Goal: Register for event/course

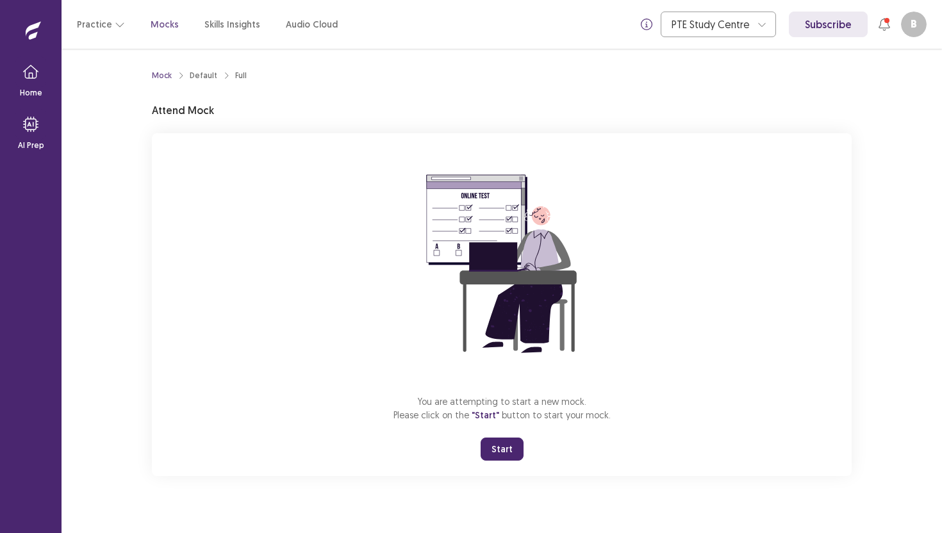
click at [511, 446] on button "Start" at bounding box center [502, 449] width 43 height 23
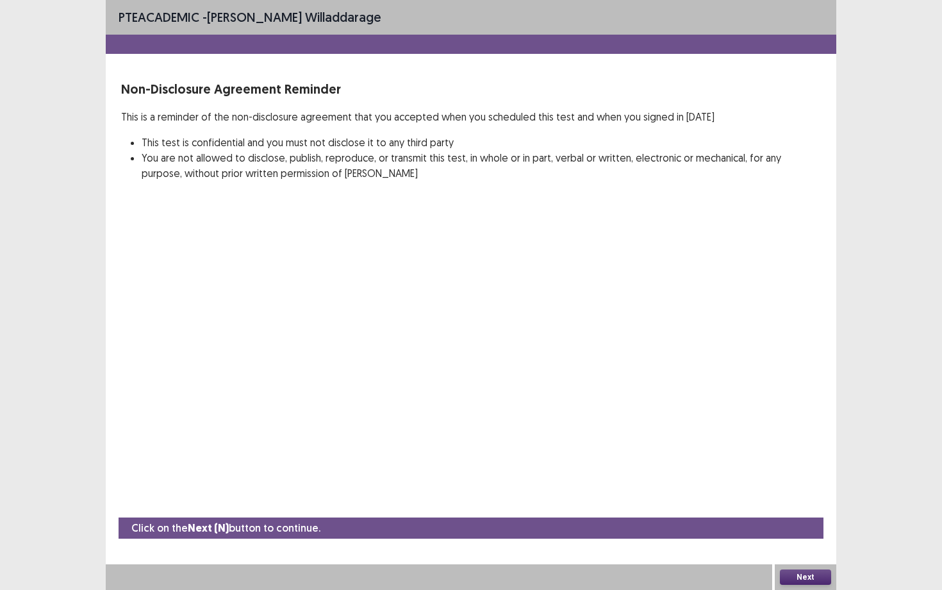
click at [833, 533] on div "Next" at bounding box center [806, 577] width 62 height 26
click at [812, 533] on button "Next" at bounding box center [805, 576] width 51 height 15
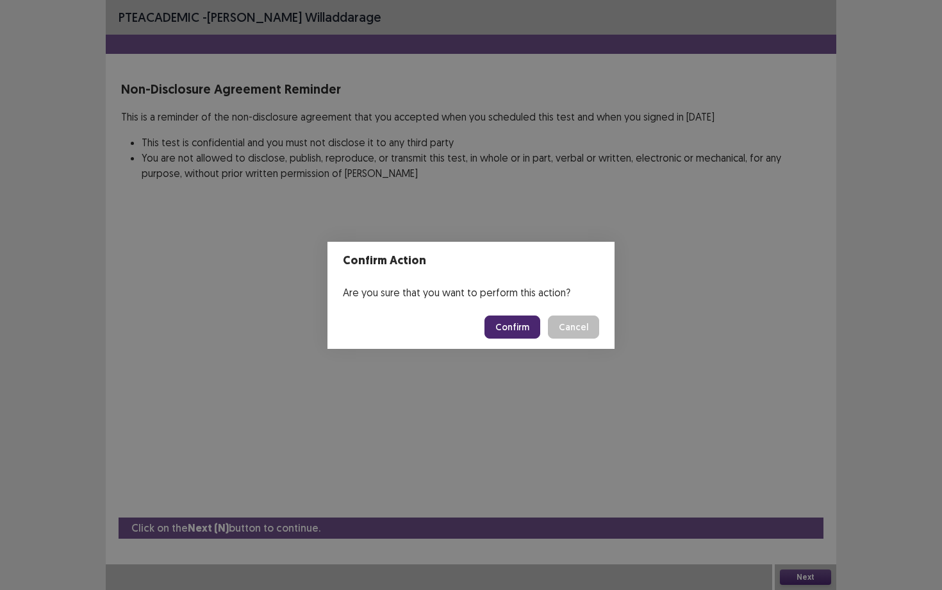
click at [533, 321] on button "Confirm" at bounding box center [513, 326] width 56 height 23
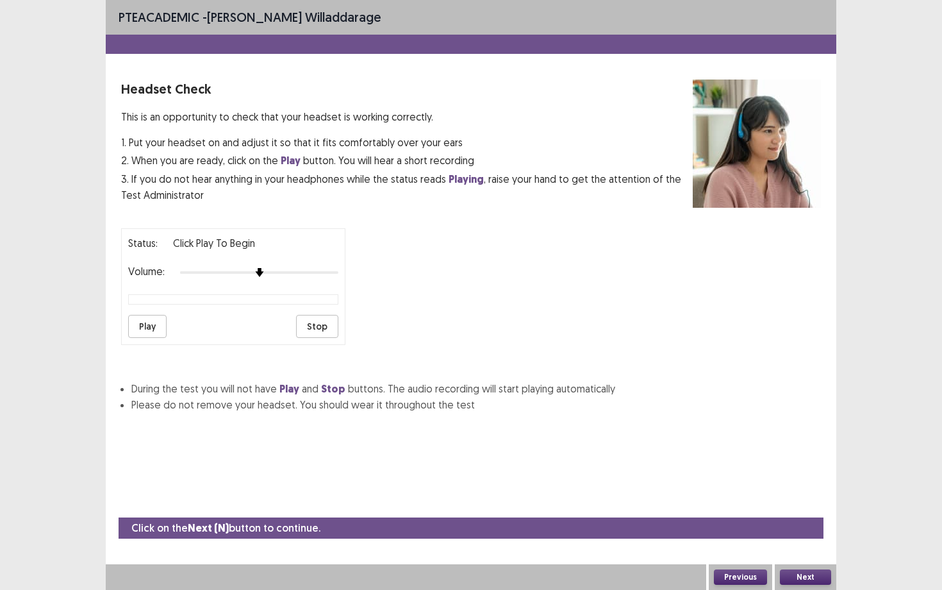
click at [795, 533] on div "Next" at bounding box center [806, 577] width 62 height 26
click at [792, 533] on button "Next" at bounding box center [805, 576] width 51 height 15
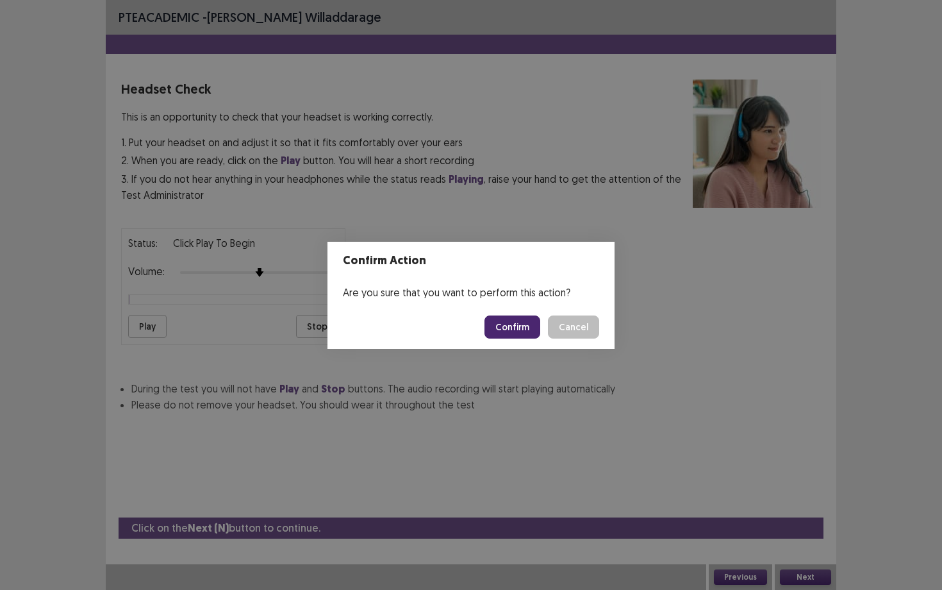
click at [514, 325] on button "Confirm" at bounding box center [513, 326] width 56 height 23
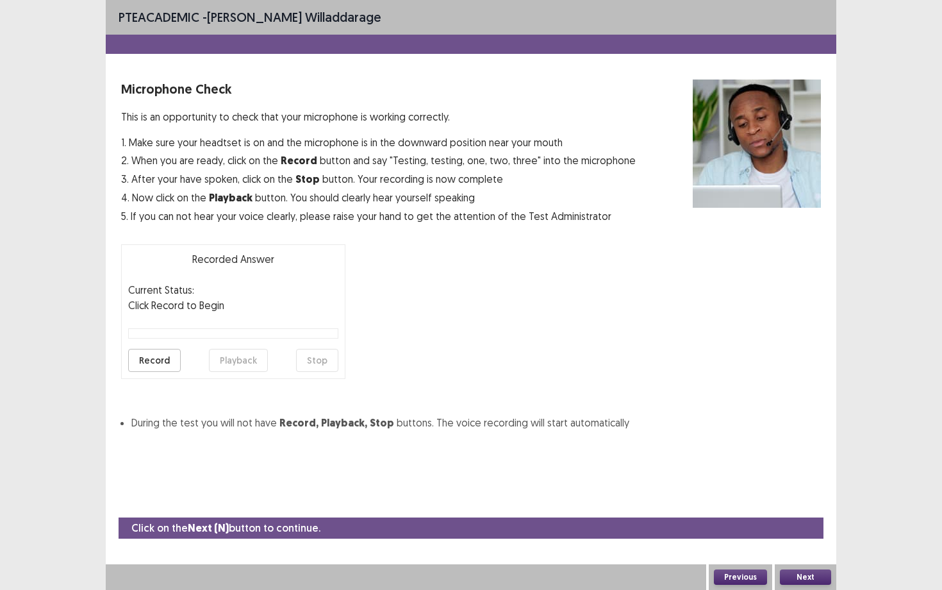
click at [808, 533] on button "Next" at bounding box center [805, 576] width 51 height 15
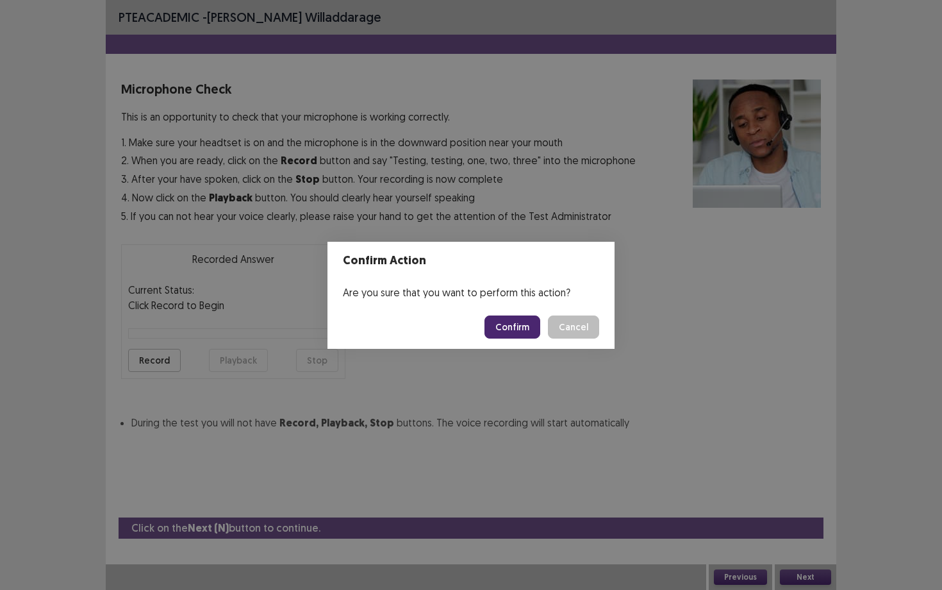
click at [506, 323] on button "Confirm" at bounding box center [513, 326] width 56 height 23
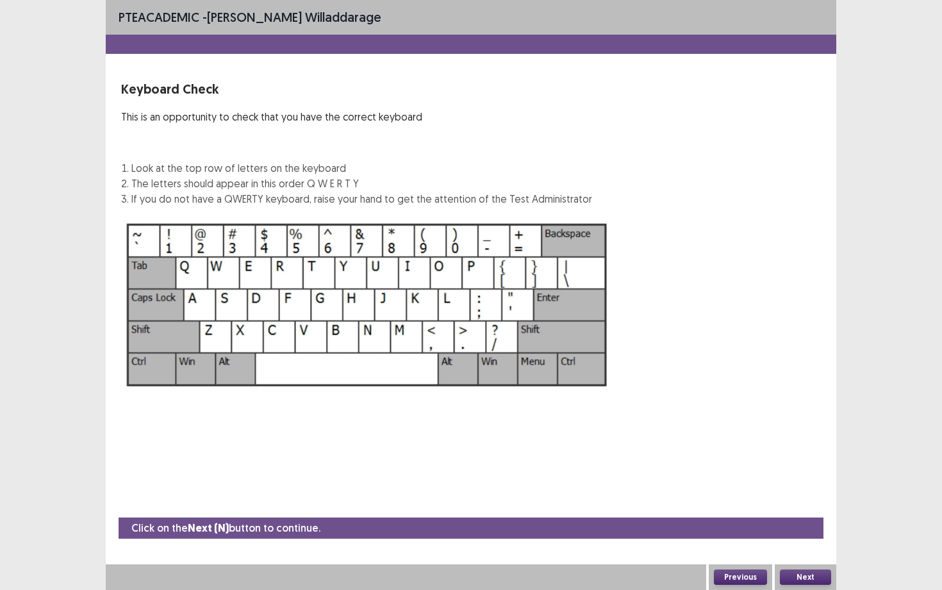
click at [809, 533] on button "Next" at bounding box center [805, 576] width 51 height 15
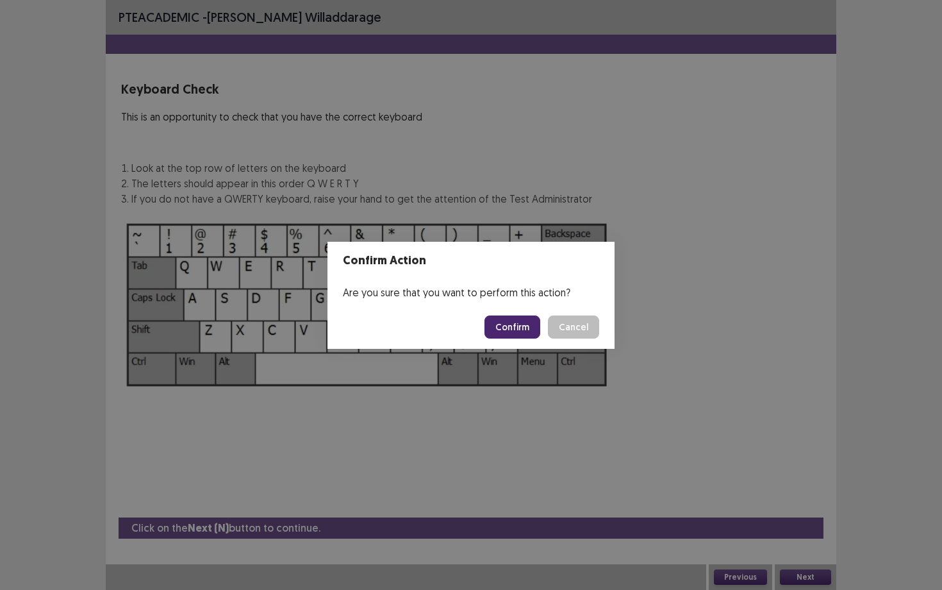
click at [528, 326] on button "Confirm" at bounding box center [513, 326] width 56 height 23
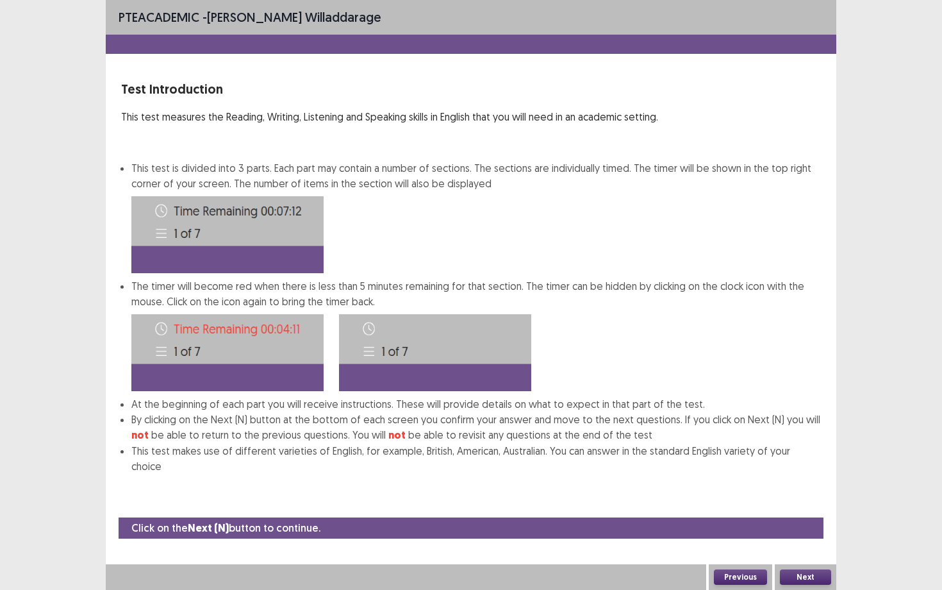
click at [797, 533] on button "Next" at bounding box center [805, 576] width 51 height 15
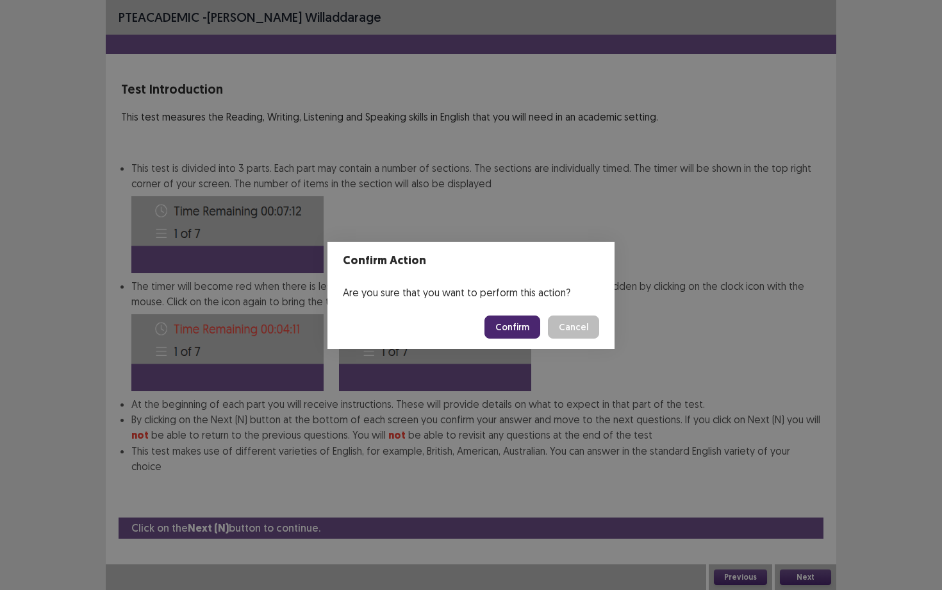
click at [509, 323] on button "Confirm" at bounding box center [513, 326] width 56 height 23
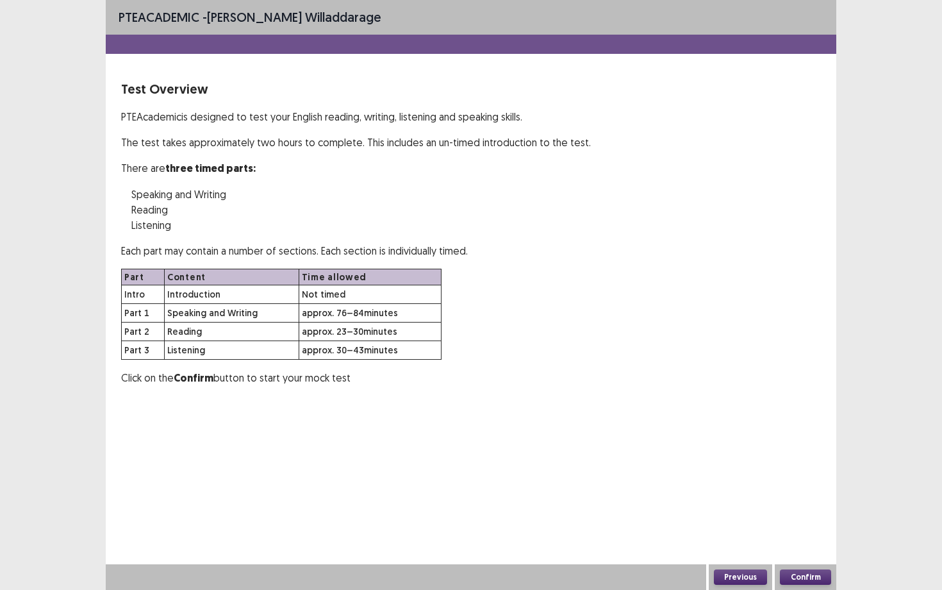
click at [807, 533] on button "Confirm" at bounding box center [805, 576] width 51 height 15
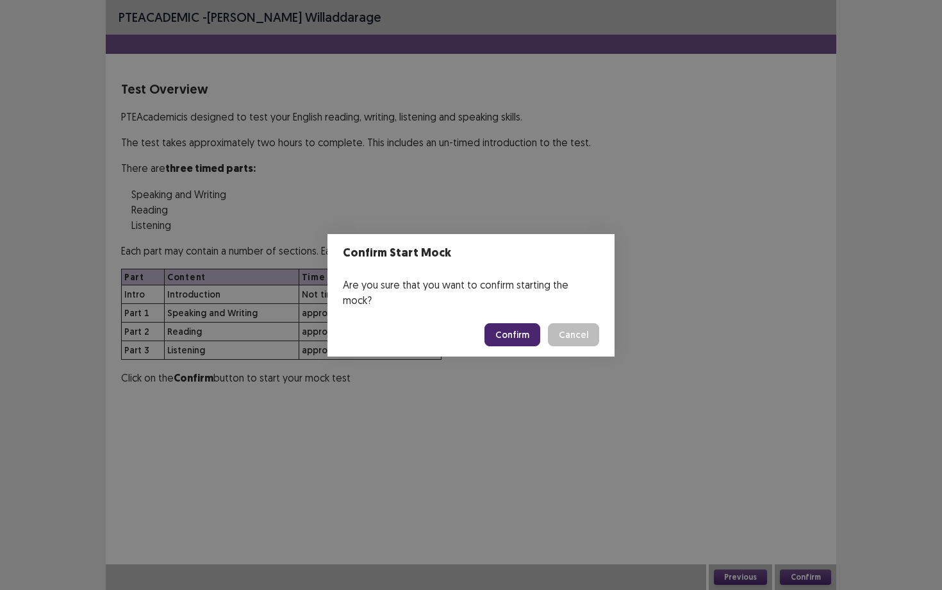
click at [504, 339] on footer "Confirm Cancel" at bounding box center [471, 335] width 287 height 44
click at [505, 323] on button "Confirm" at bounding box center [513, 334] width 56 height 23
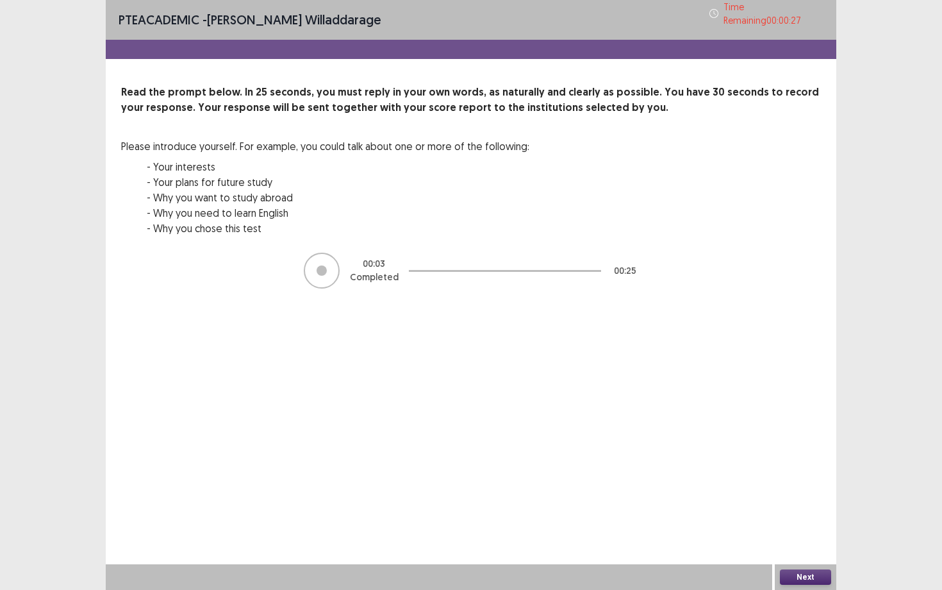
click at [796, 533] on button "Next" at bounding box center [805, 576] width 51 height 15
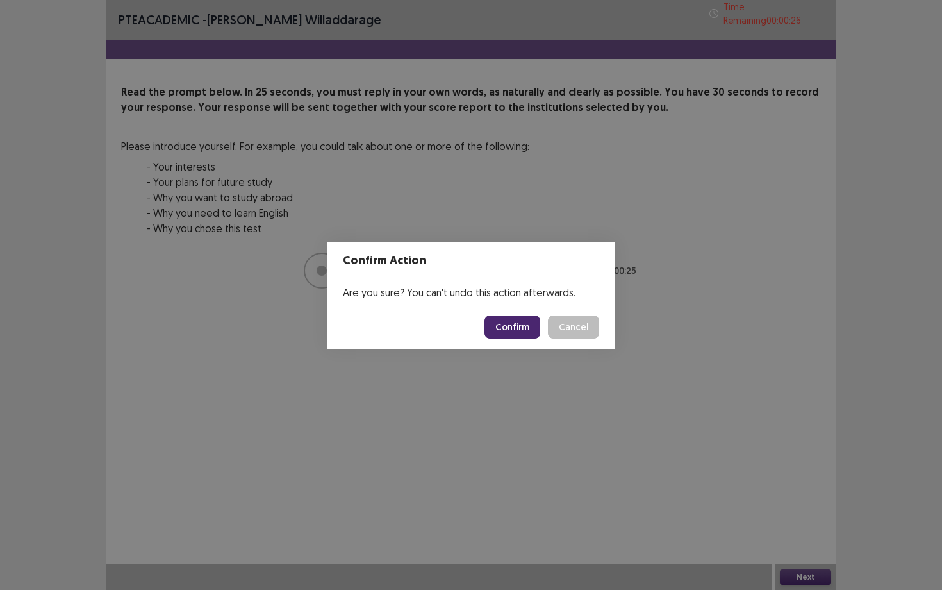
click at [530, 326] on button "Confirm" at bounding box center [513, 326] width 56 height 23
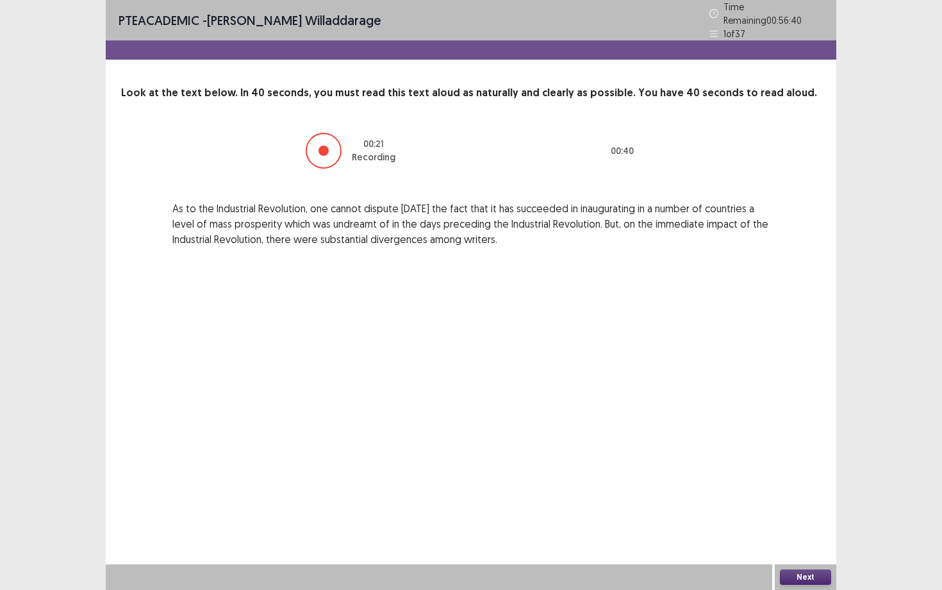
click at [798, 533] on button "Next" at bounding box center [805, 576] width 51 height 15
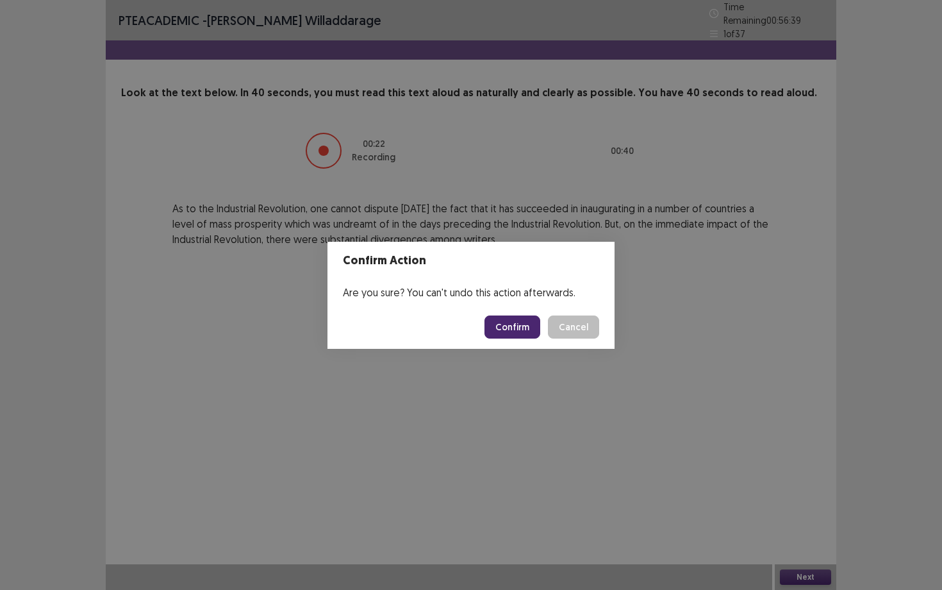
click at [519, 324] on button "Confirm" at bounding box center [513, 326] width 56 height 23
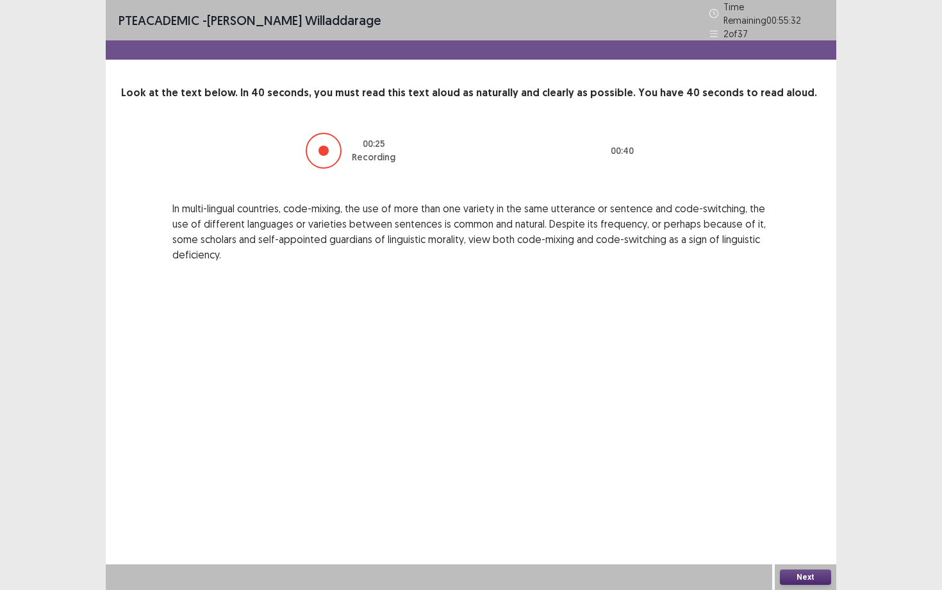
click at [793, 533] on button "Next" at bounding box center [805, 576] width 51 height 15
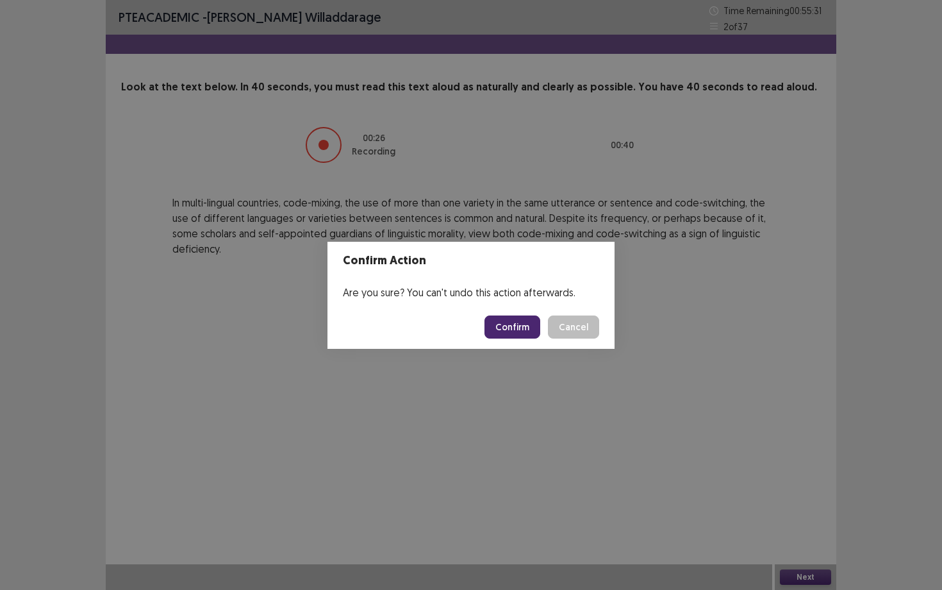
click at [474, 326] on footer "Confirm Cancel" at bounding box center [471, 327] width 287 height 44
click at [490, 323] on button "Confirm" at bounding box center [513, 326] width 56 height 23
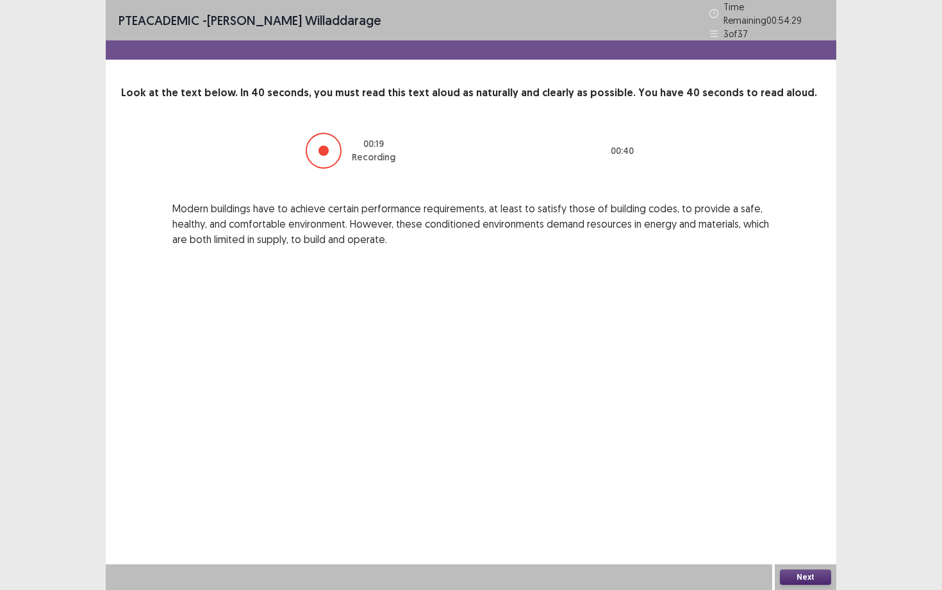
click at [824, 533] on button "Next" at bounding box center [805, 576] width 51 height 15
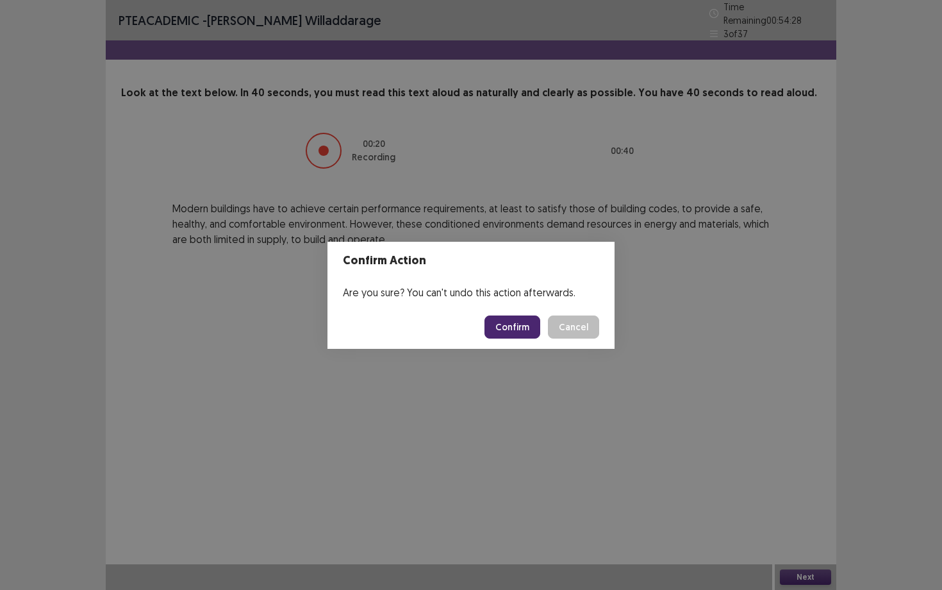
click at [515, 346] on footer "Confirm Cancel" at bounding box center [471, 327] width 287 height 44
click at [512, 321] on button "Confirm" at bounding box center [513, 326] width 56 height 23
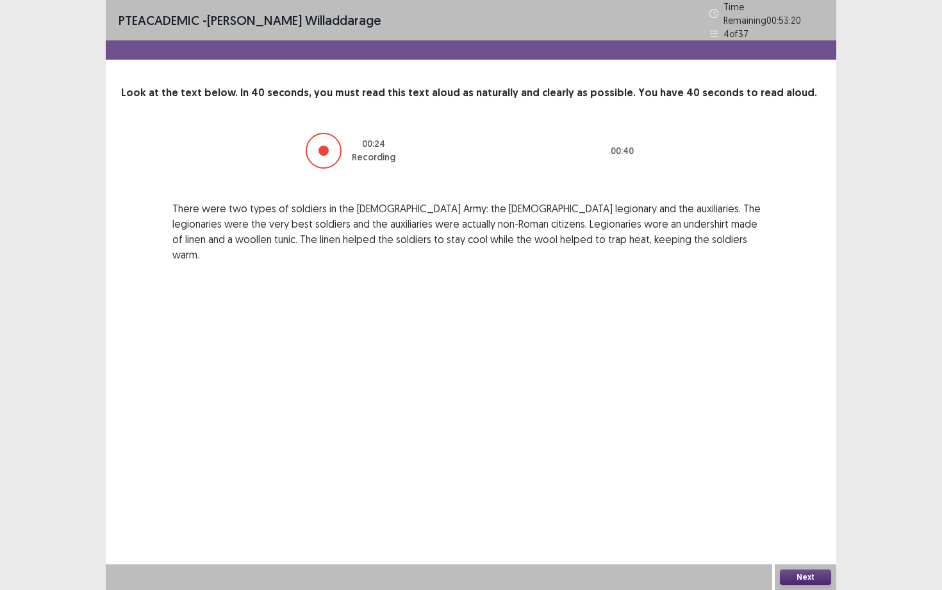
click at [816, 533] on button "Next" at bounding box center [805, 576] width 51 height 15
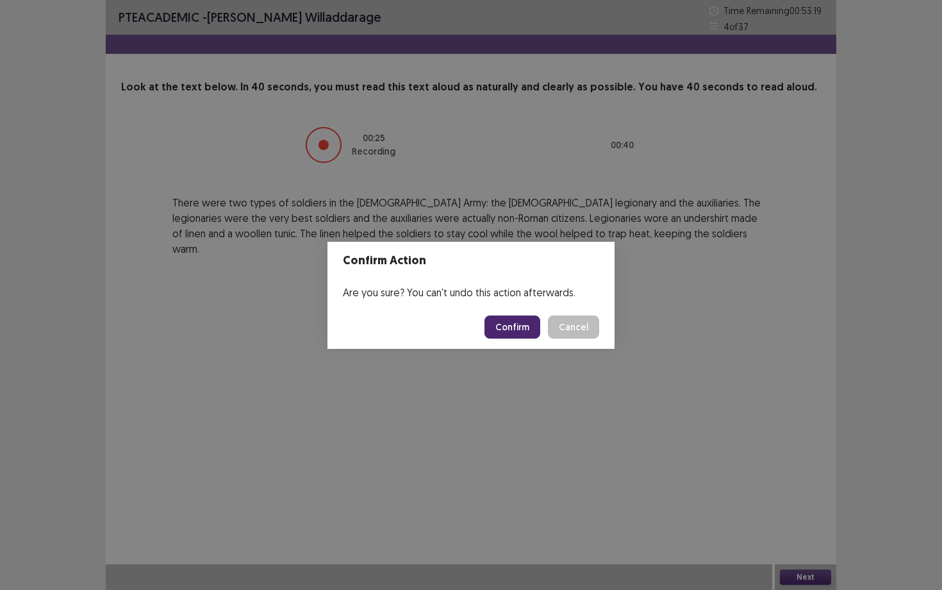
click at [509, 330] on button "Confirm" at bounding box center [513, 326] width 56 height 23
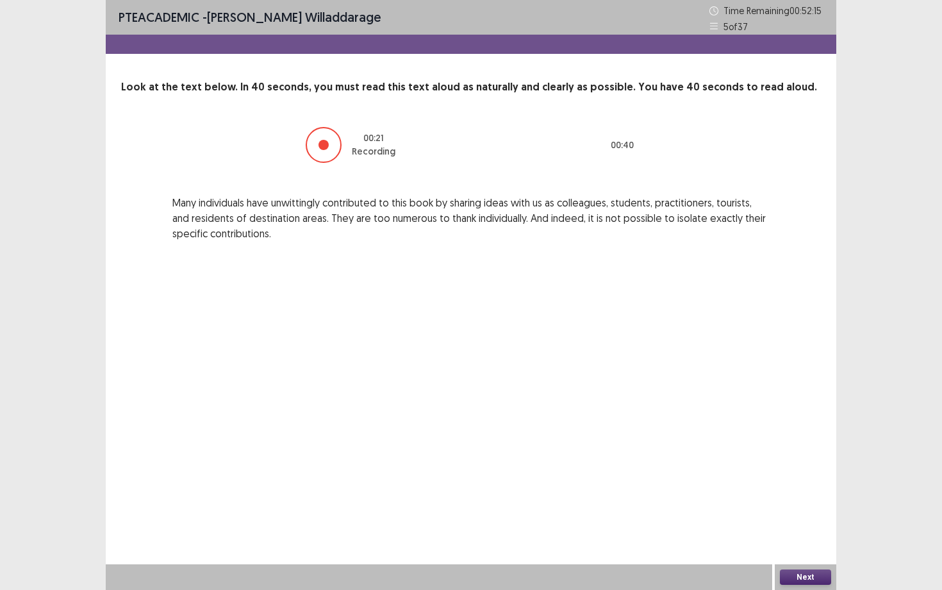
click at [821, 533] on div "Next" at bounding box center [806, 577] width 62 height 26
click at [822, 533] on button "Next" at bounding box center [805, 576] width 51 height 15
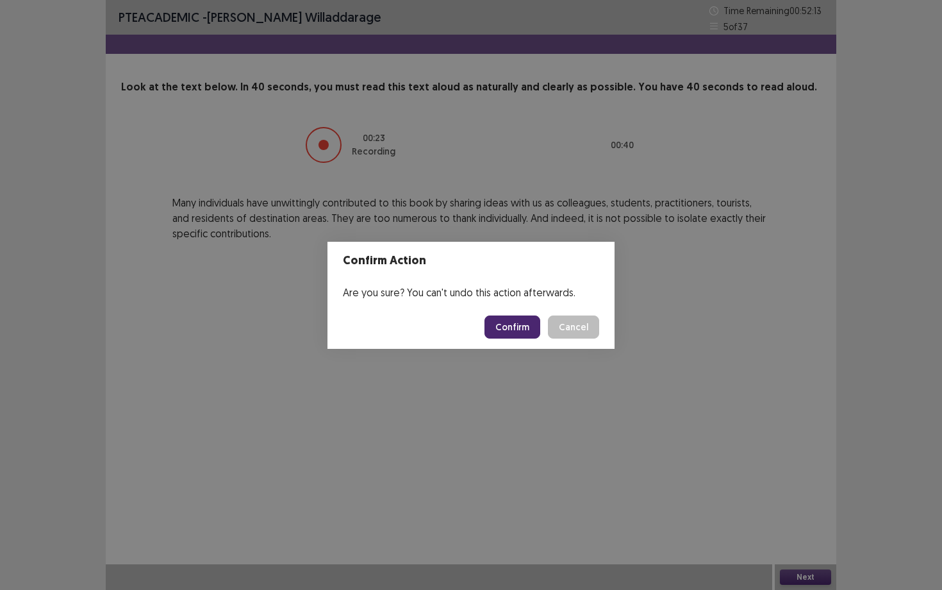
click at [531, 335] on button "Confirm" at bounding box center [513, 326] width 56 height 23
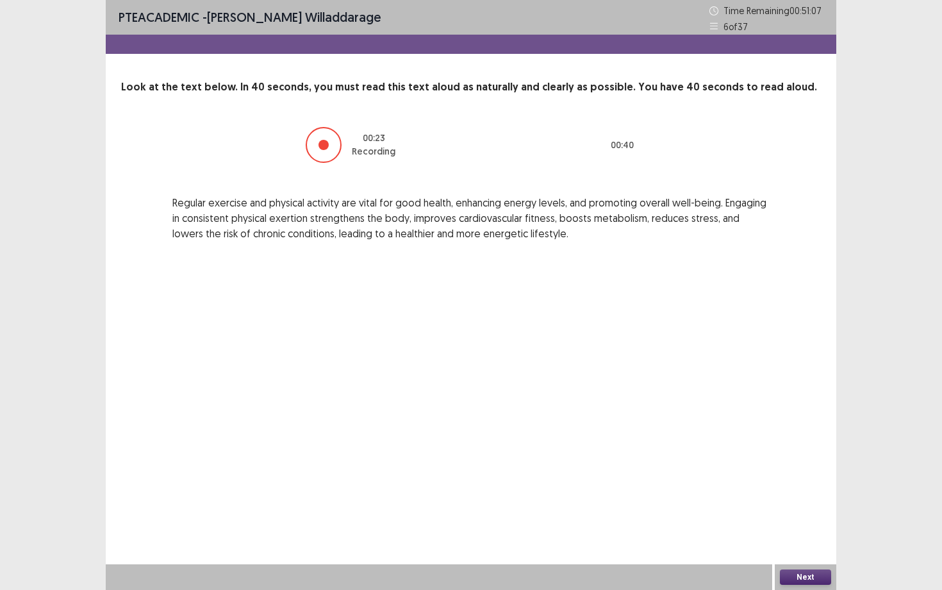
click at [820, 533] on button "Next" at bounding box center [805, 576] width 51 height 15
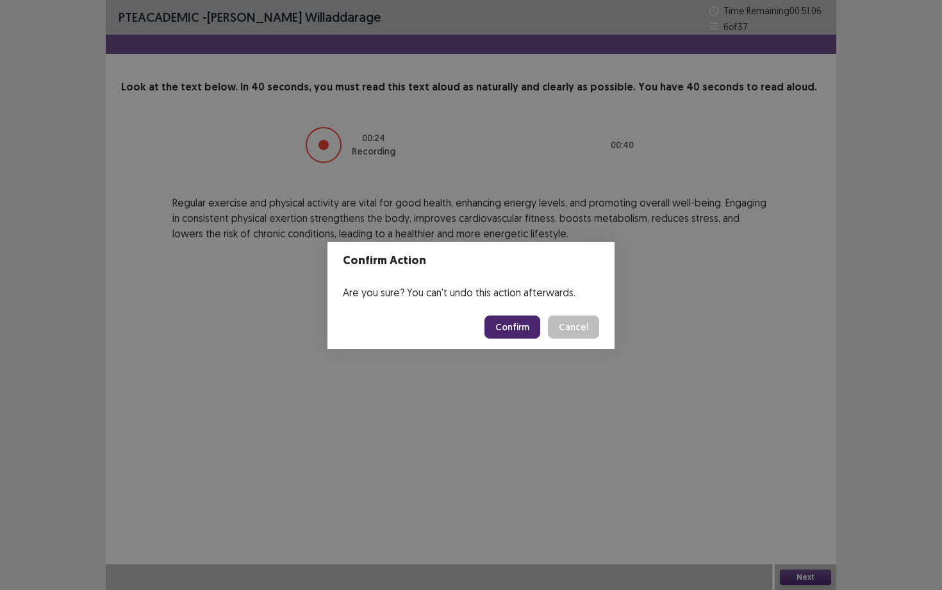
click at [522, 331] on button "Confirm" at bounding box center [513, 326] width 56 height 23
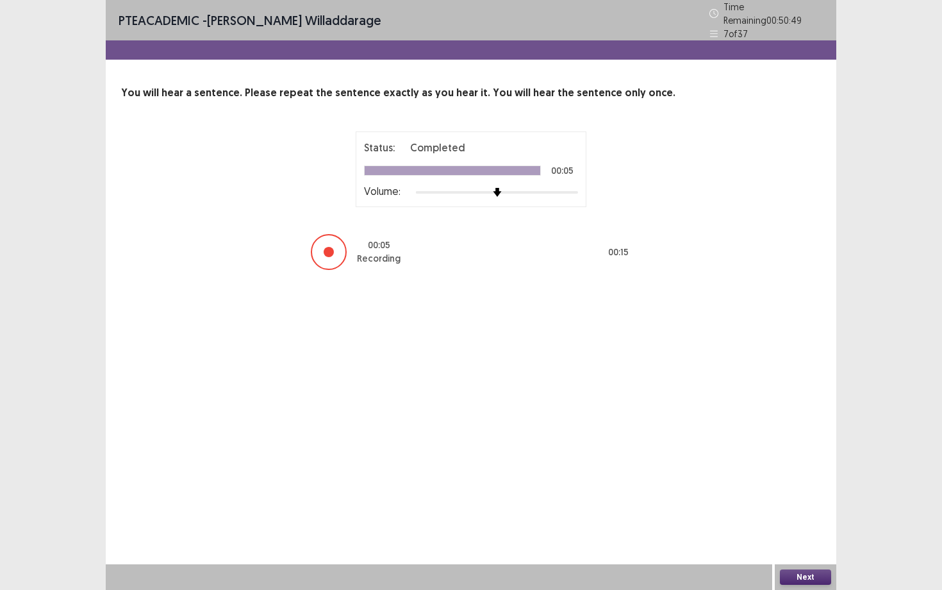
click at [809, 533] on button "Next" at bounding box center [805, 576] width 51 height 15
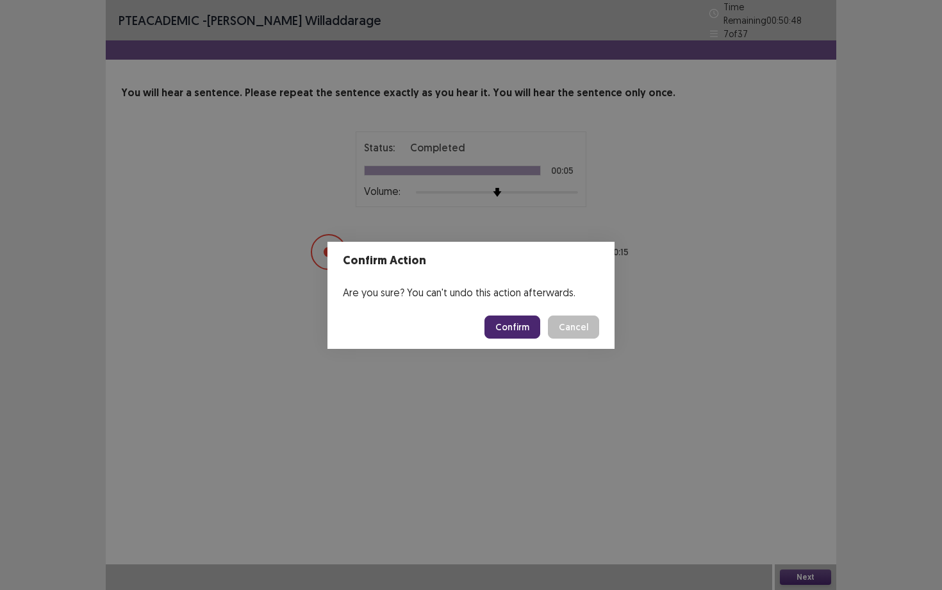
click at [531, 343] on footer "Confirm Cancel" at bounding box center [471, 327] width 287 height 44
click at [527, 326] on button "Confirm" at bounding box center [513, 326] width 56 height 23
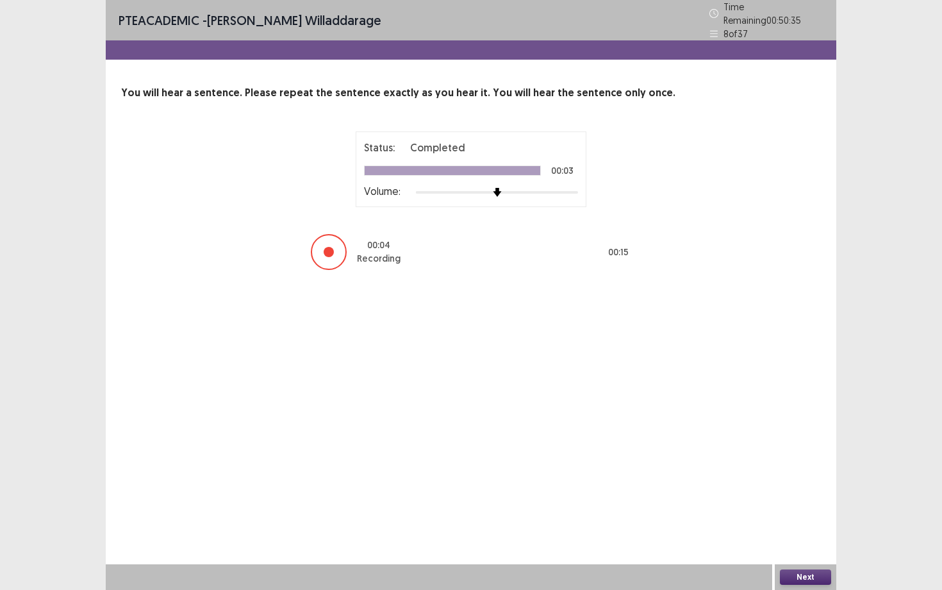
click at [794, 533] on button "Next" at bounding box center [805, 576] width 51 height 15
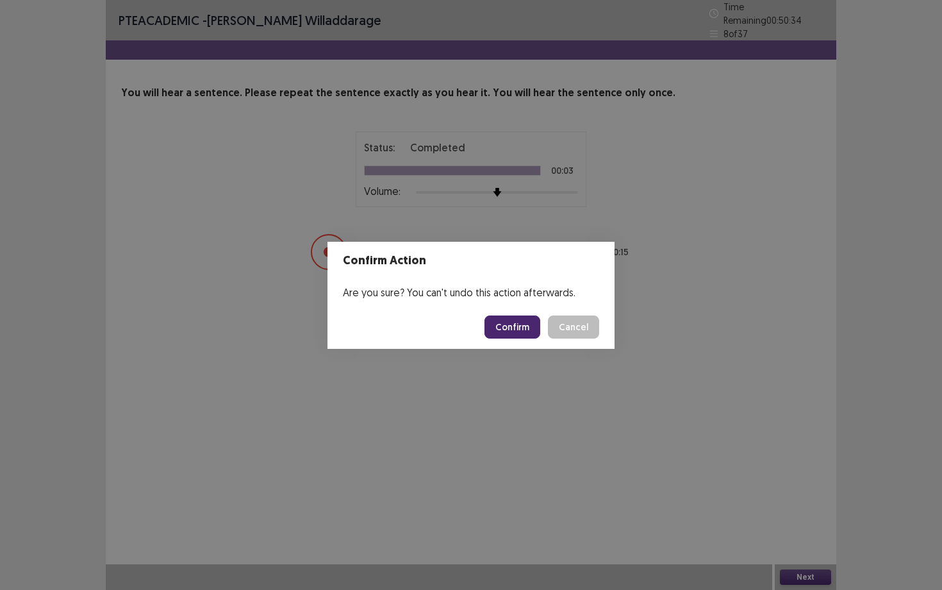
click at [526, 338] on footer "Confirm Cancel" at bounding box center [471, 327] width 287 height 44
click at [523, 320] on button "Confirm" at bounding box center [513, 326] width 56 height 23
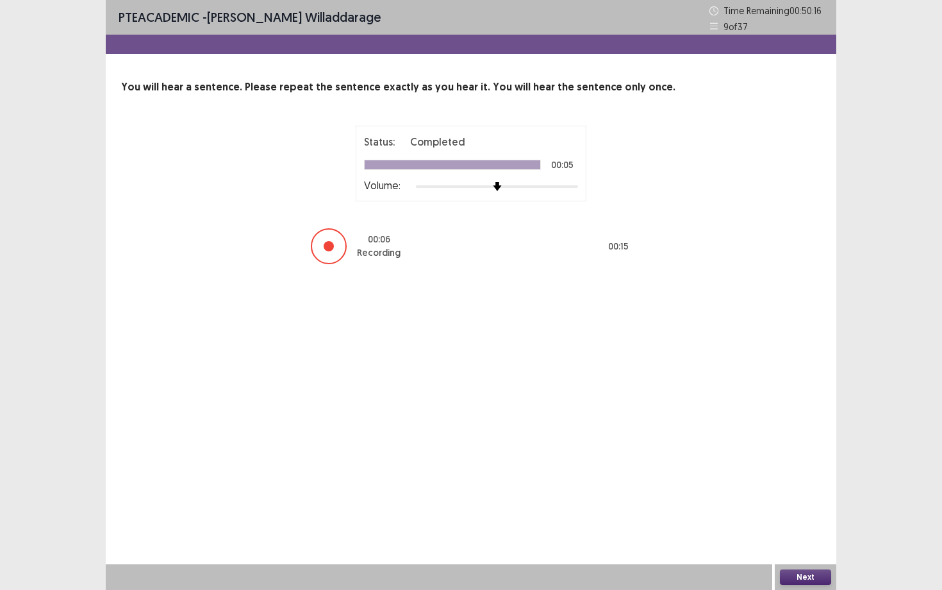
click at [817, 533] on button "Next" at bounding box center [805, 576] width 51 height 15
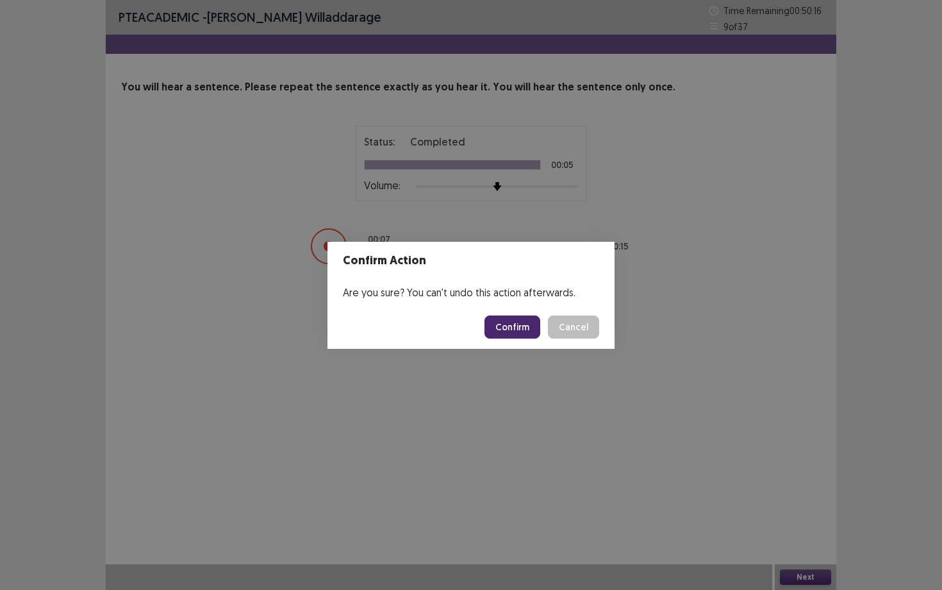
click at [515, 321] on button "Confirm" at bounding box center [513, 326] width 56 height 23
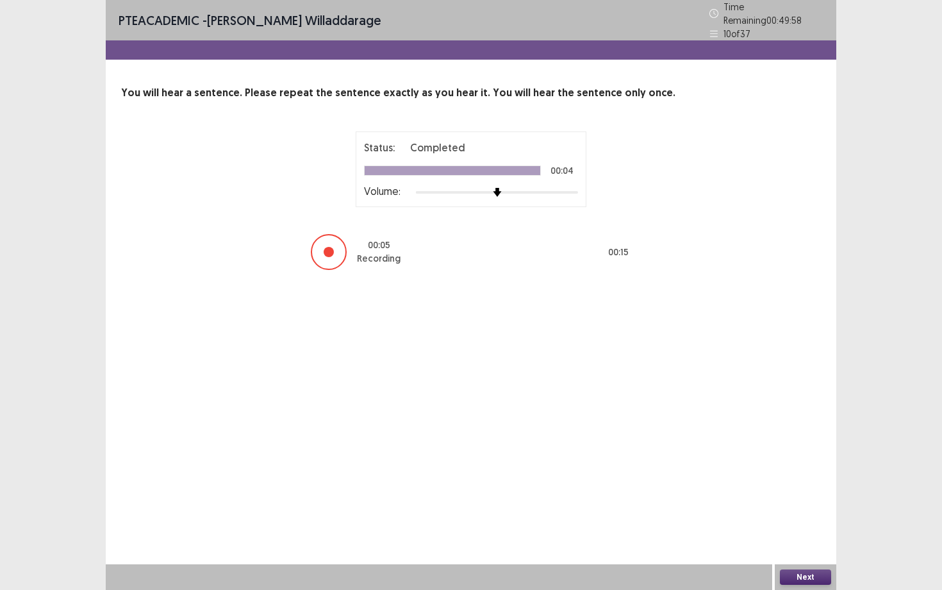
click at [808, 533] on button "Next" at bounding box center [805, 576] width 51 height 15
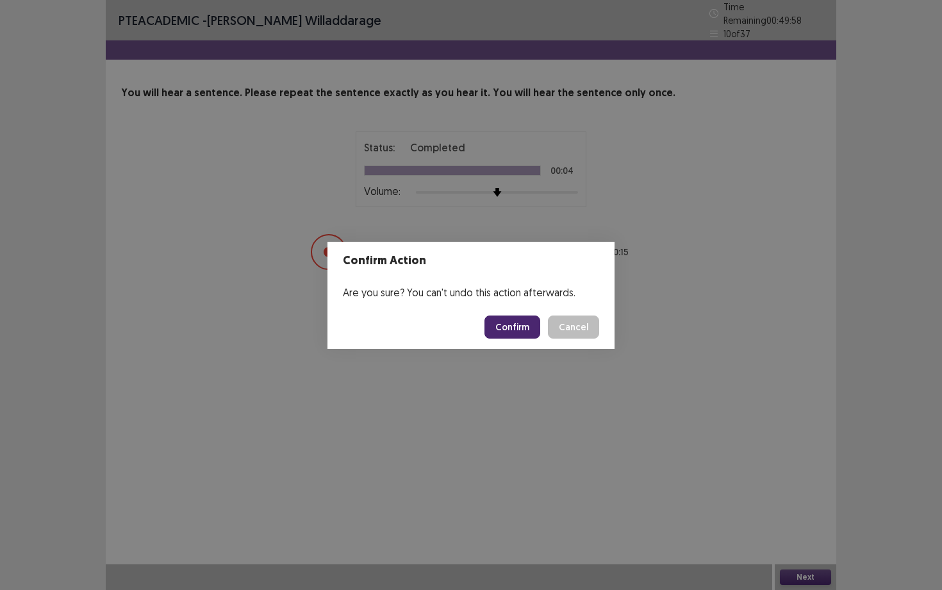
click at [515, 336] on button "Confirm" at bounding box center [513, 326] width 56 height 23
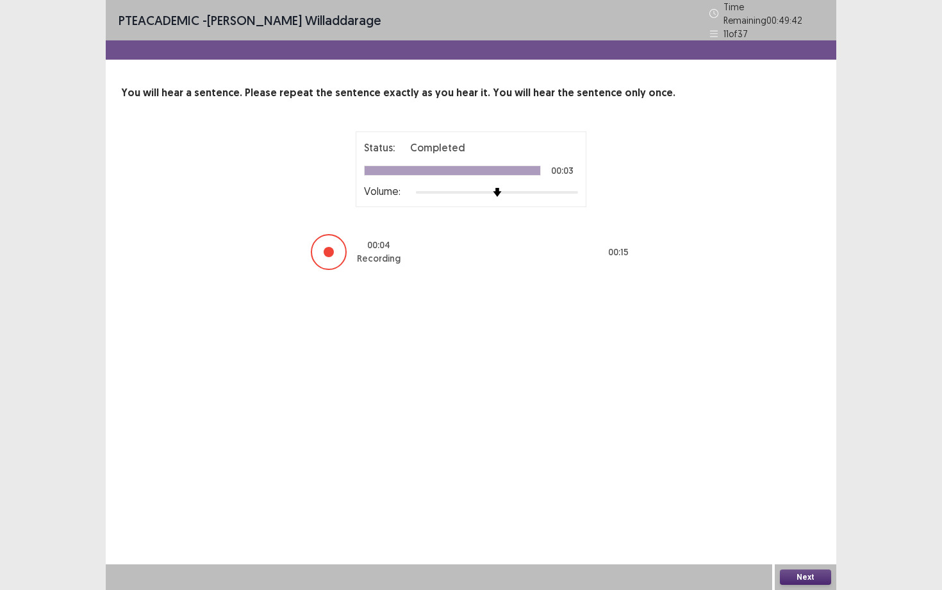
click at [803, 533] on button "Next" at bounding box center [805, 576] width 51 height 15
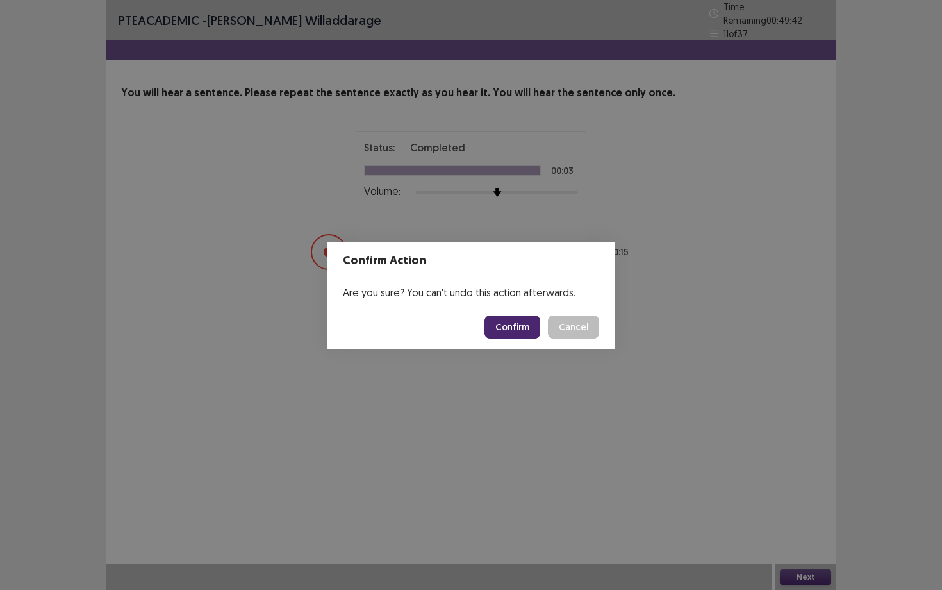
click at [521, 337] on button "Confirm" at bounding box center [513, 326] width 56 height 23
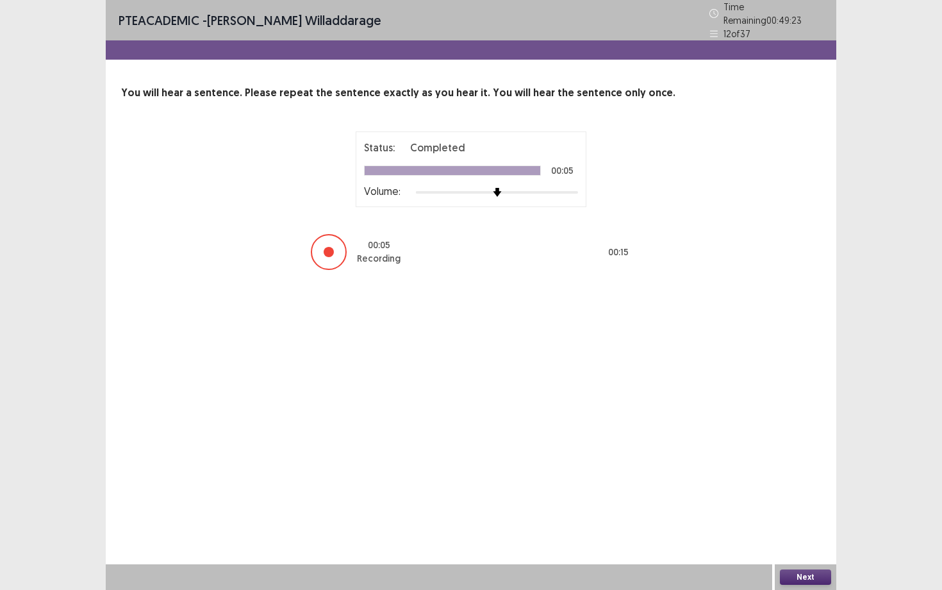
click at [810, 533] on button "Next" at bounding box center [805, 576] width 51 height 15
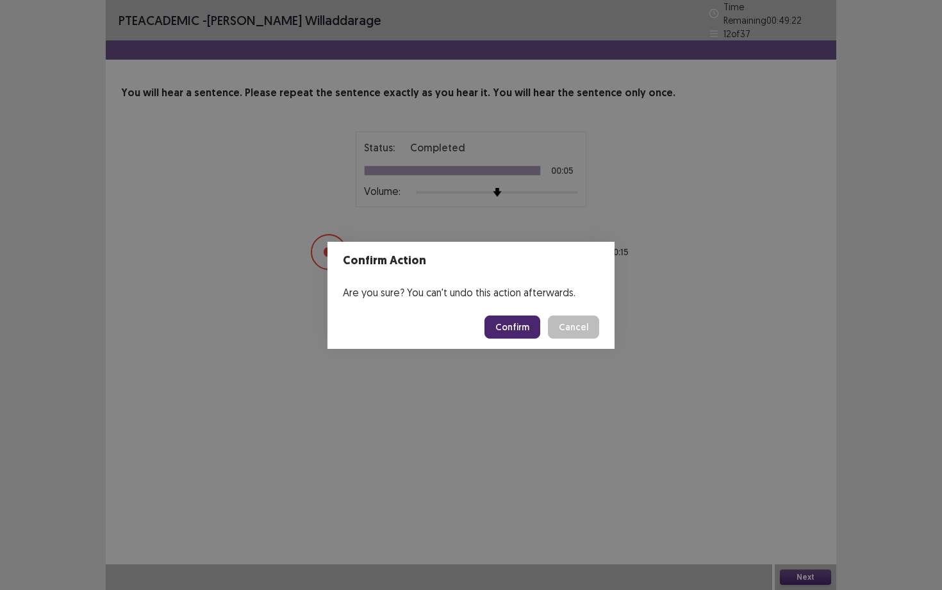
click at [520, 330] on button "Confirm" at bounding box center [513, 326] width 56 height 23
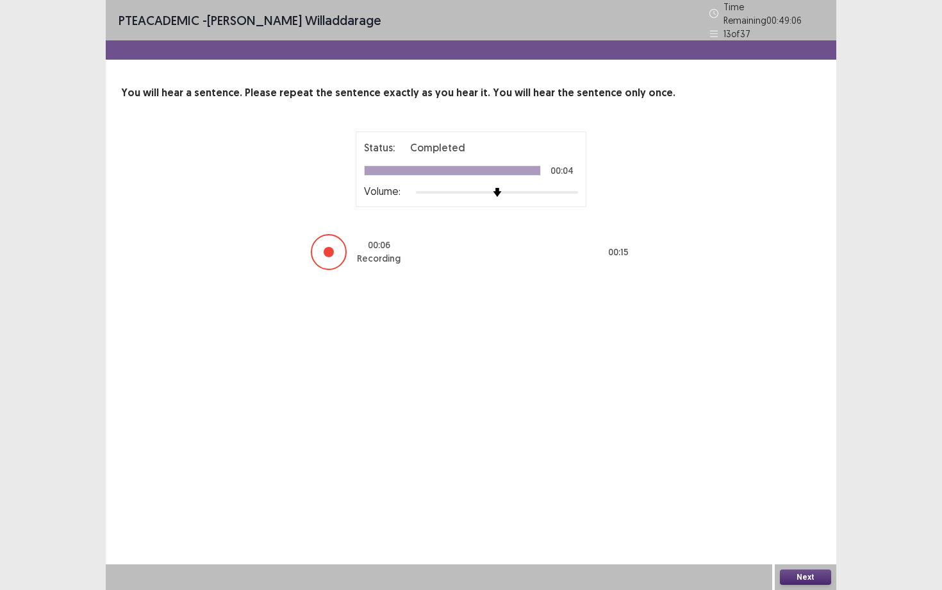
click at [811, 533] on button "Next" at bounding box center [805, 576] width 51 height 15
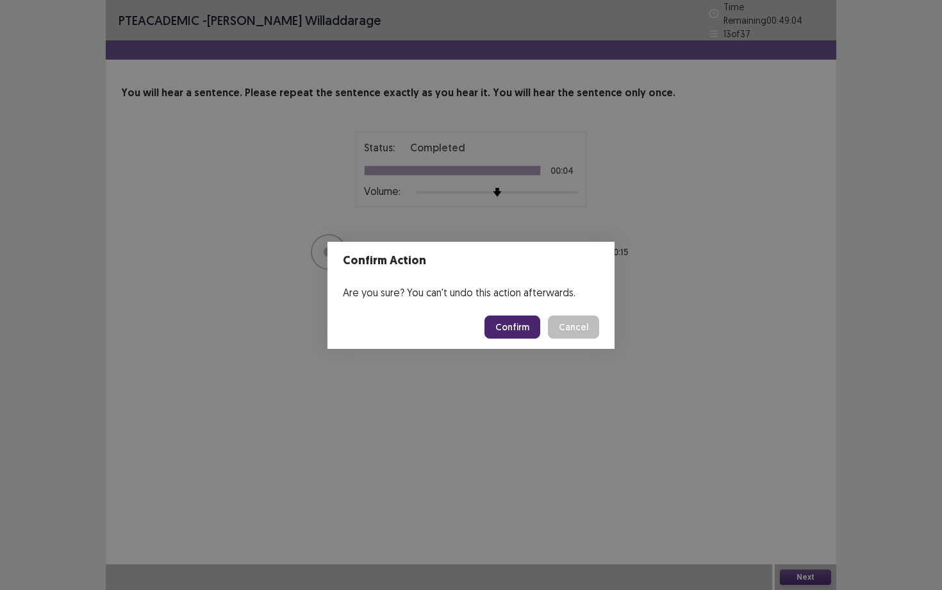
click at [522, 323] on button "Confirm" at bounding box center [513, 326] width 56 height 23
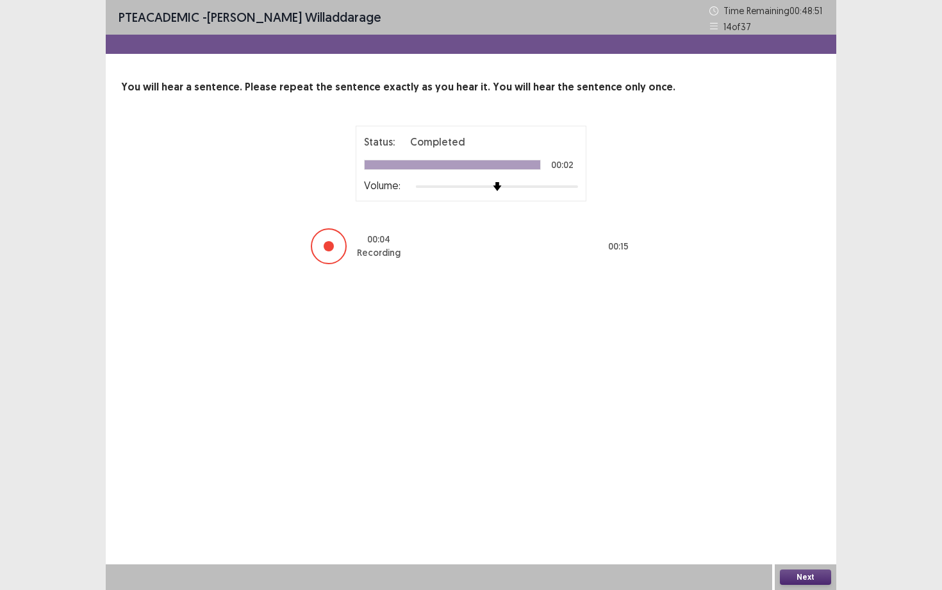
click at [816, 533] on button "Next" at bounding box center [805, 576] width 51 height 15
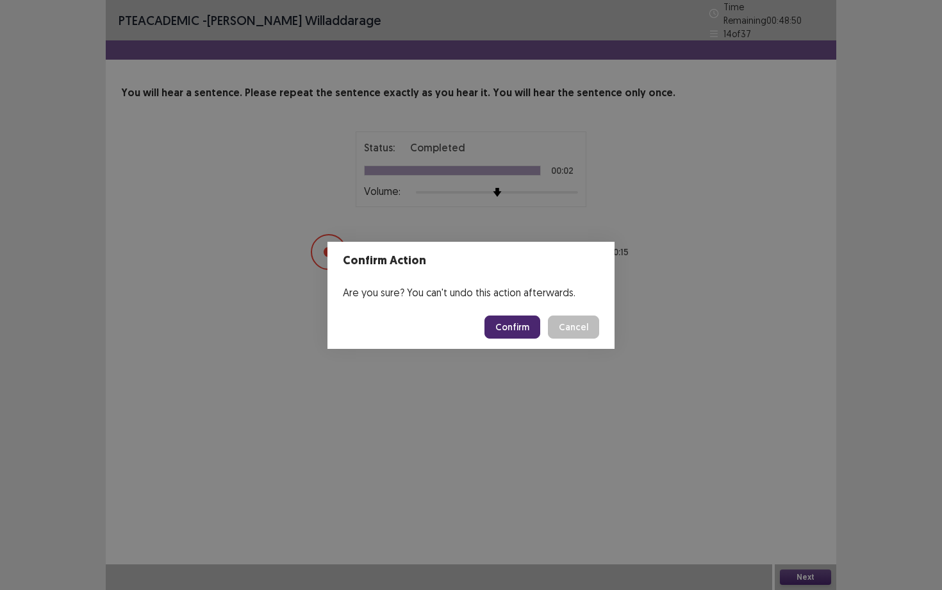
click at [531, 334] on button "Confirm" at bounding box center [513, 326] width 56 height 23
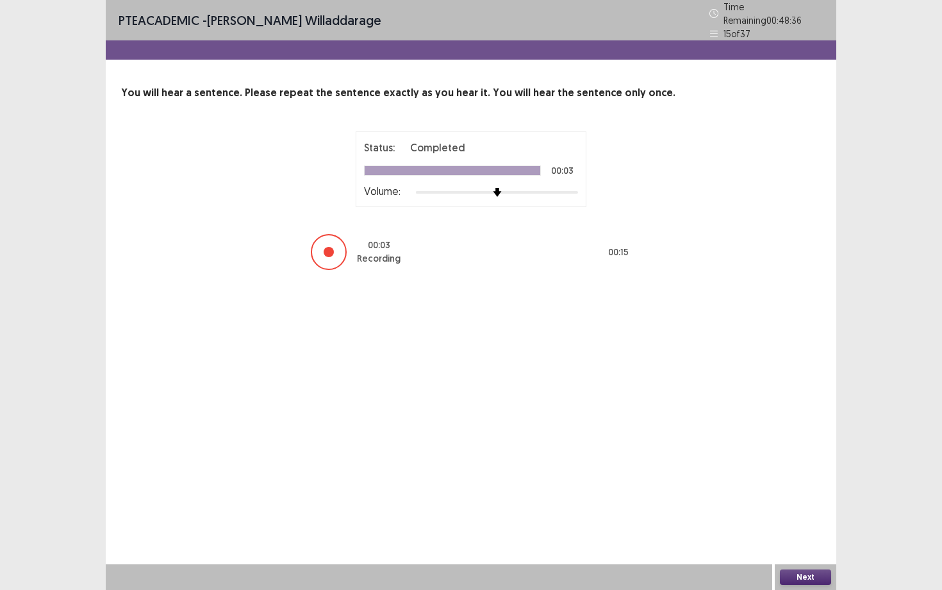
click at [801, 533] on button "Next" at bounding box center [805, 576] width 51 height 15
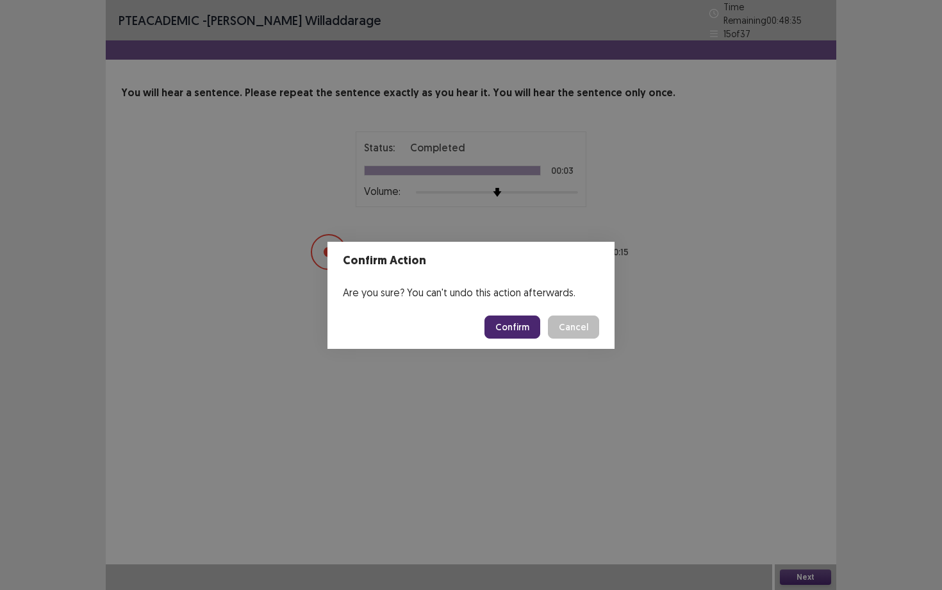
click at [527, 332] on button "Confirm" at bounding box center [513, 326] width 56 height 23
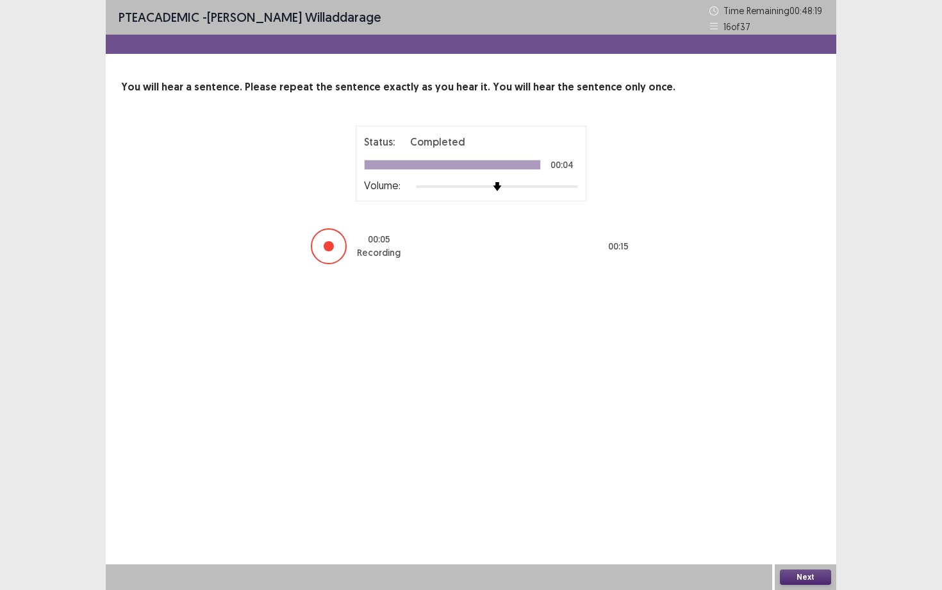
click at [795, 533] on button "Next" at bounding box center [805, 576] width 51 height 15
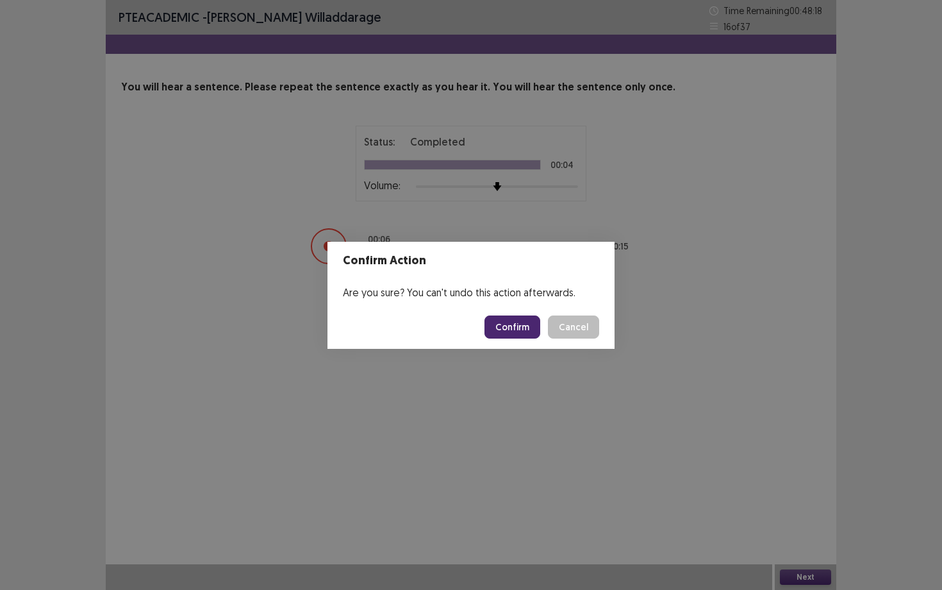
click at [508, 324] on button "Confirm" at bounding box center [513, 326] width 56 height 23
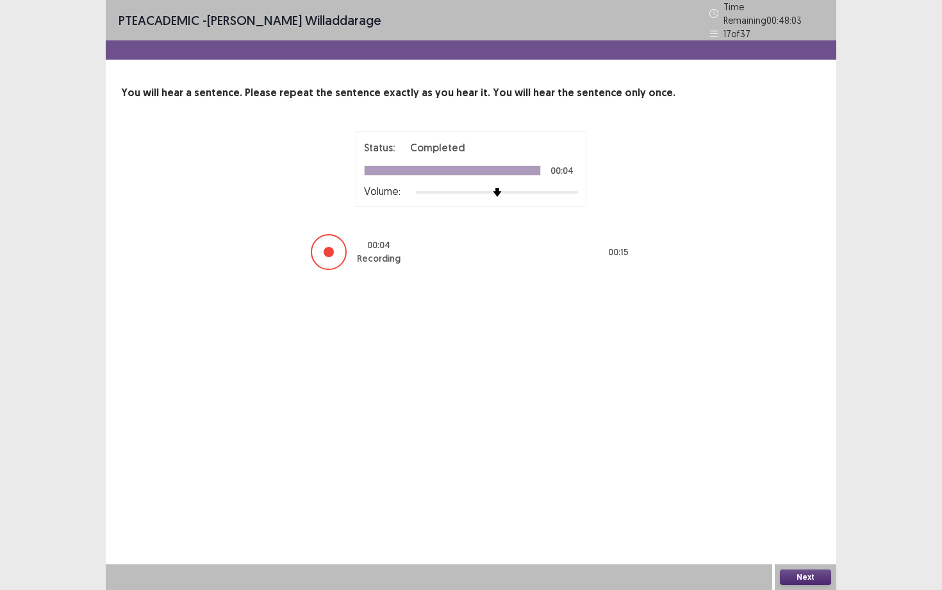
click at [803, 533] on button "Next" at bounding box center [805, 576] width 51 height 15
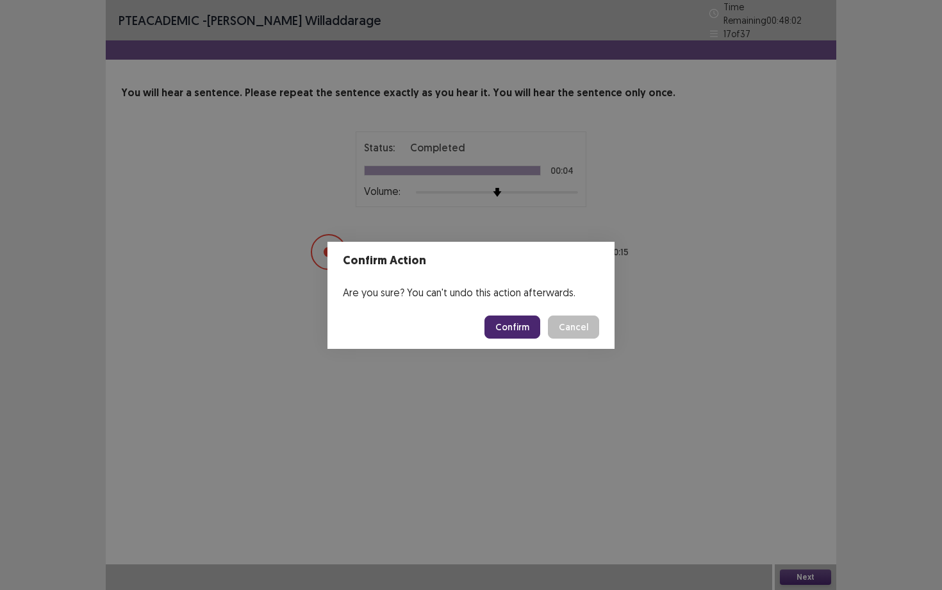
click at [526, 329] on button "Confirm" at bounding box center [513, 326] width 56 height 23
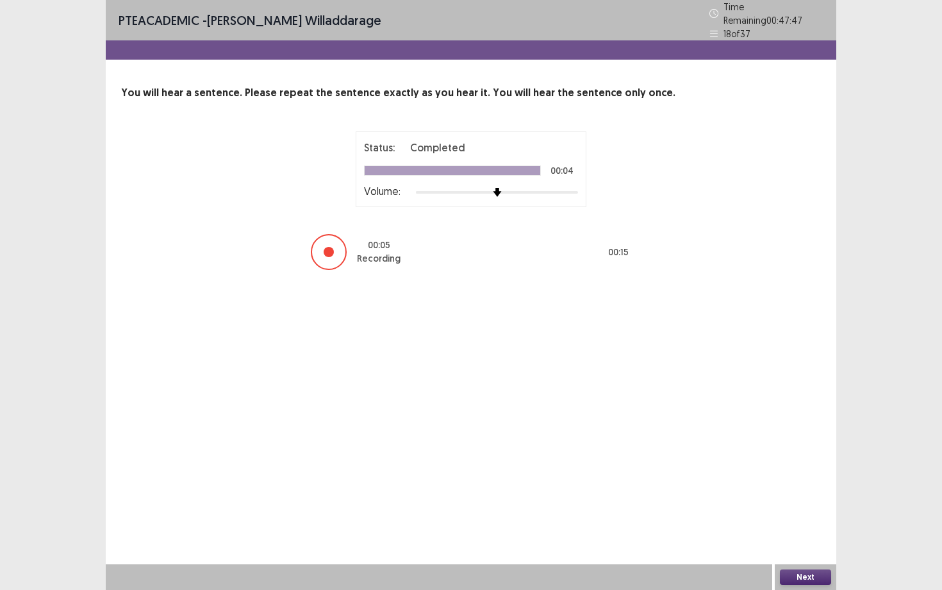
click at [790, 533] on button "Next" at bounding box center [805, 576] width 51 height 15
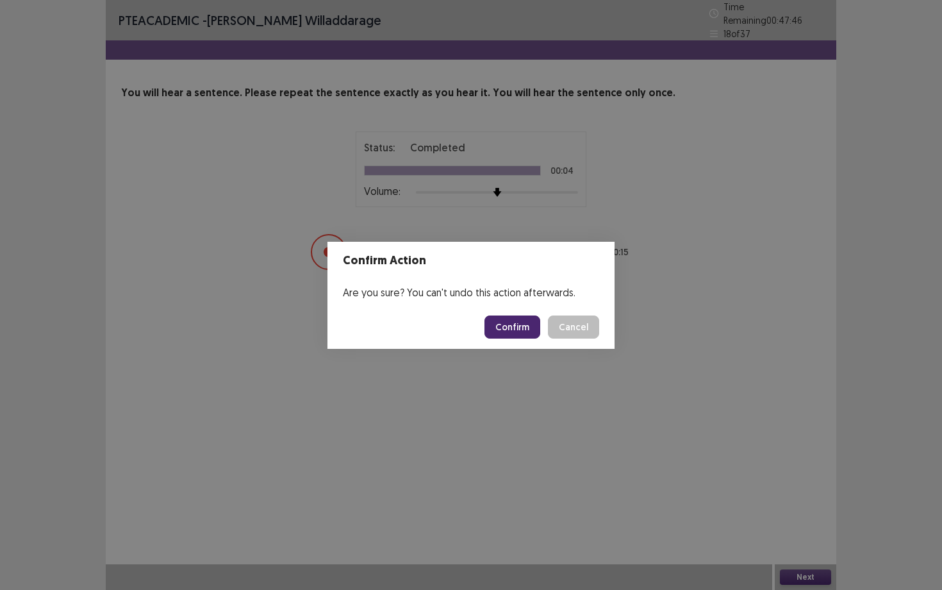
click at [524, 330] on button "Confirm" at bounding box center [513, 326] width 56 height 23
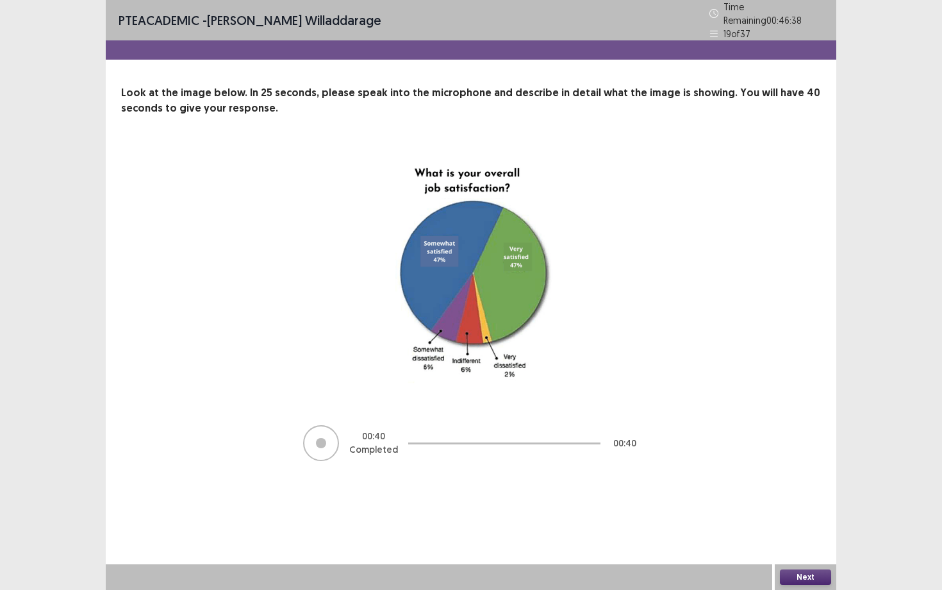
click at [812, 533] on div "Next" at bounding box center [806, 577] width 62 height 26
click at [812, 533] on button "Next" at bounding box center [805, 576] width 51 height 15
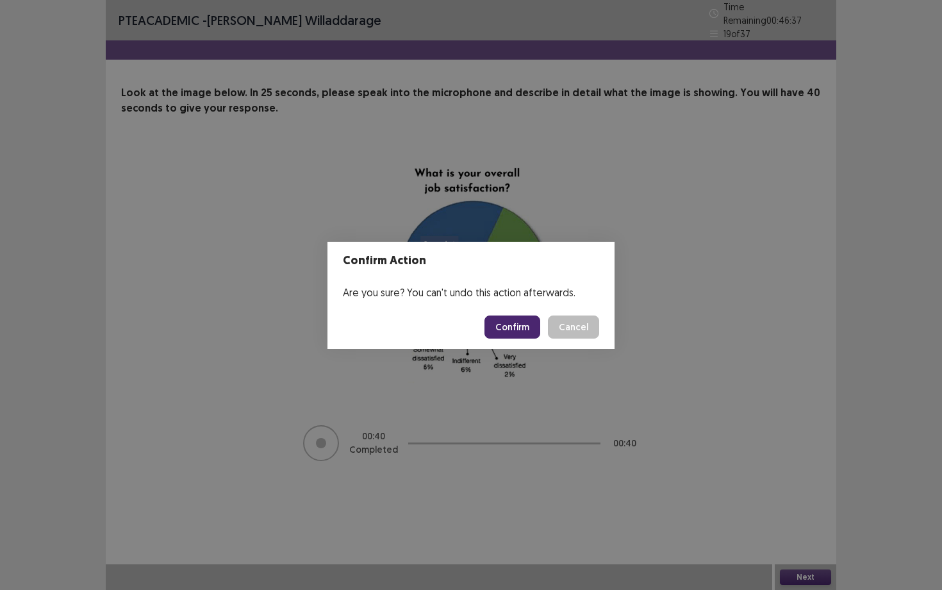
click at [505, 322] on button "Confirm" at bounding box center [513, 326] width 56 height 23
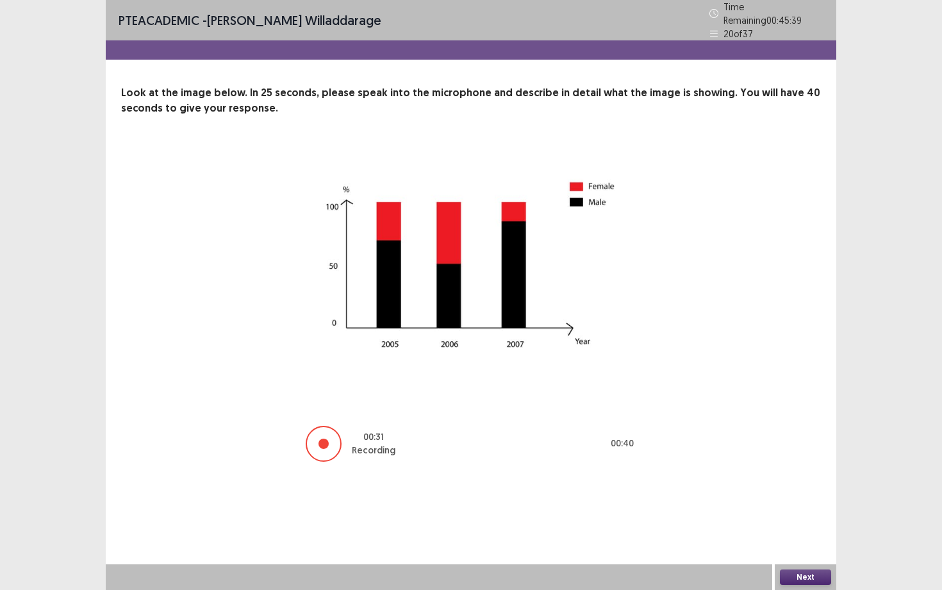
click at [817, 533] on button "Next" at bounding box center [805, 576] width 51 height 15
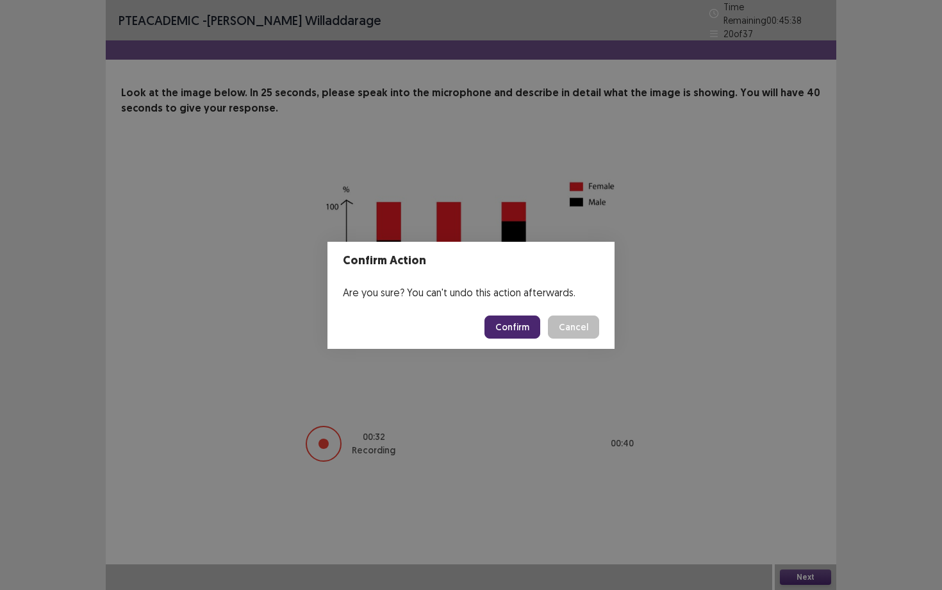
click at [529, 332] on button "Confirm" at bounding box center [513, 326] width 56 height 23
